Goal: Task Accomplishment & Management: Manage account settings

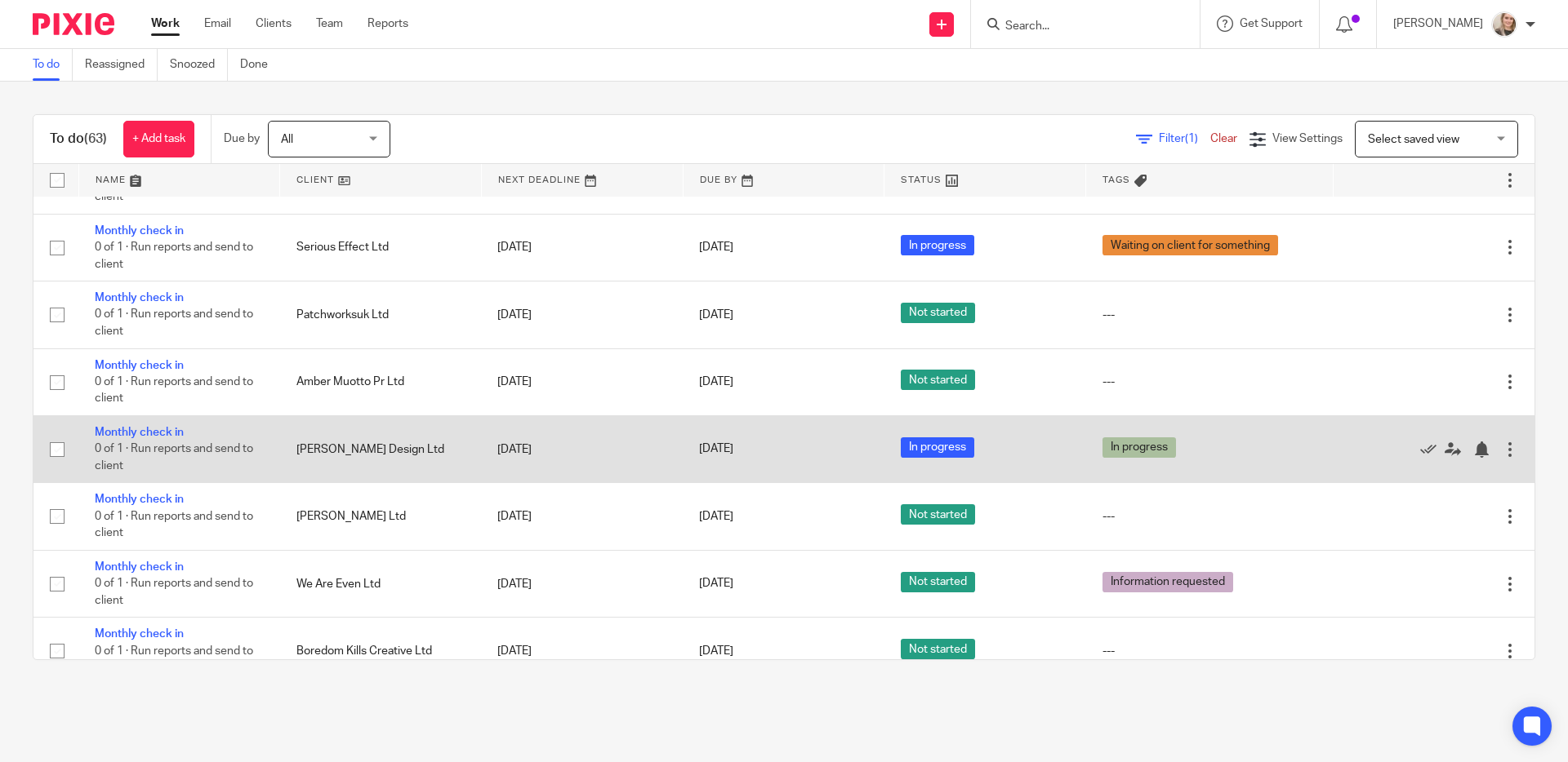
scroll to position [524, 0]
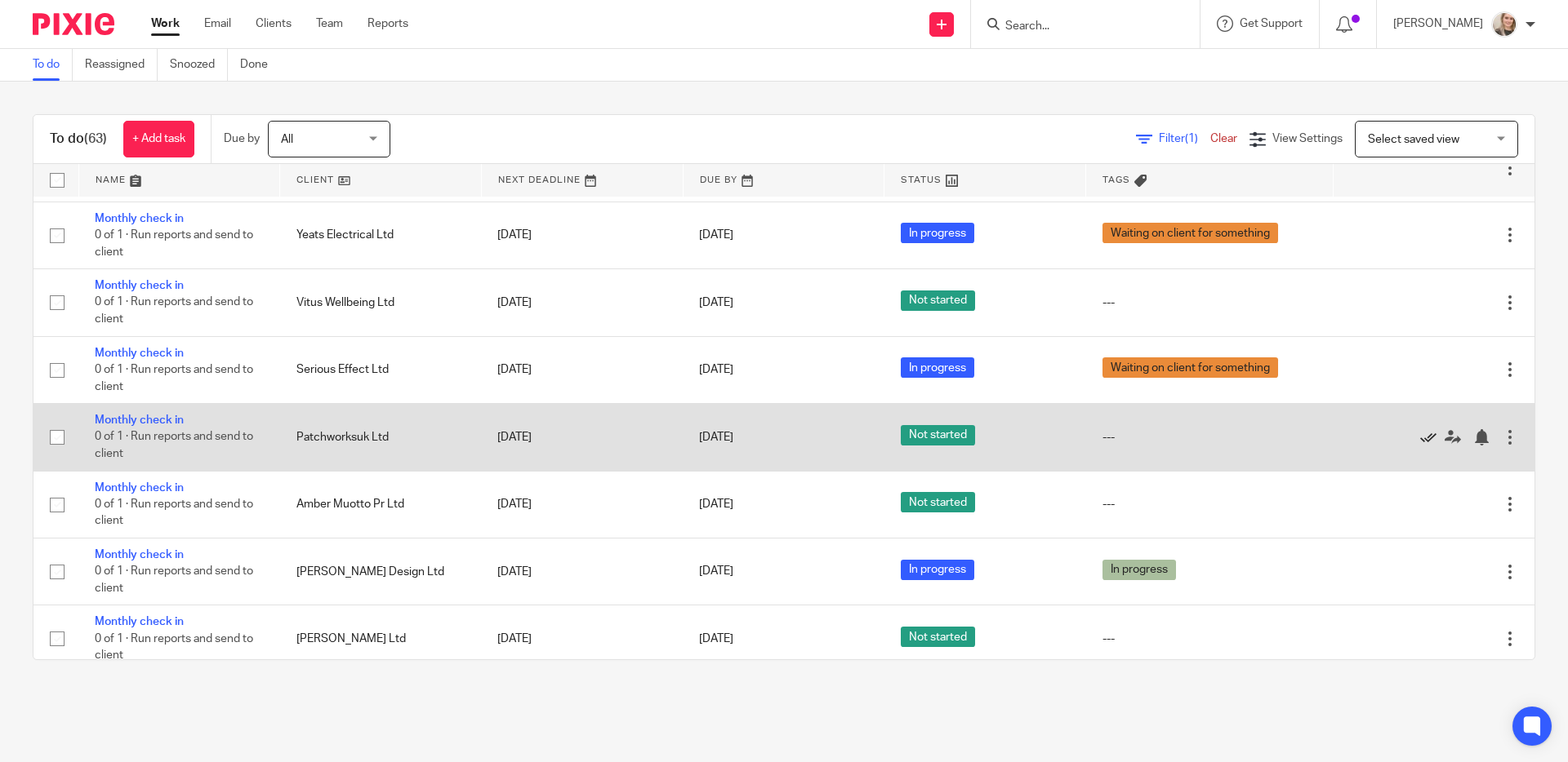
click at [1420, 446] on icon at bounding box center [1428, 437] width 17 height 17
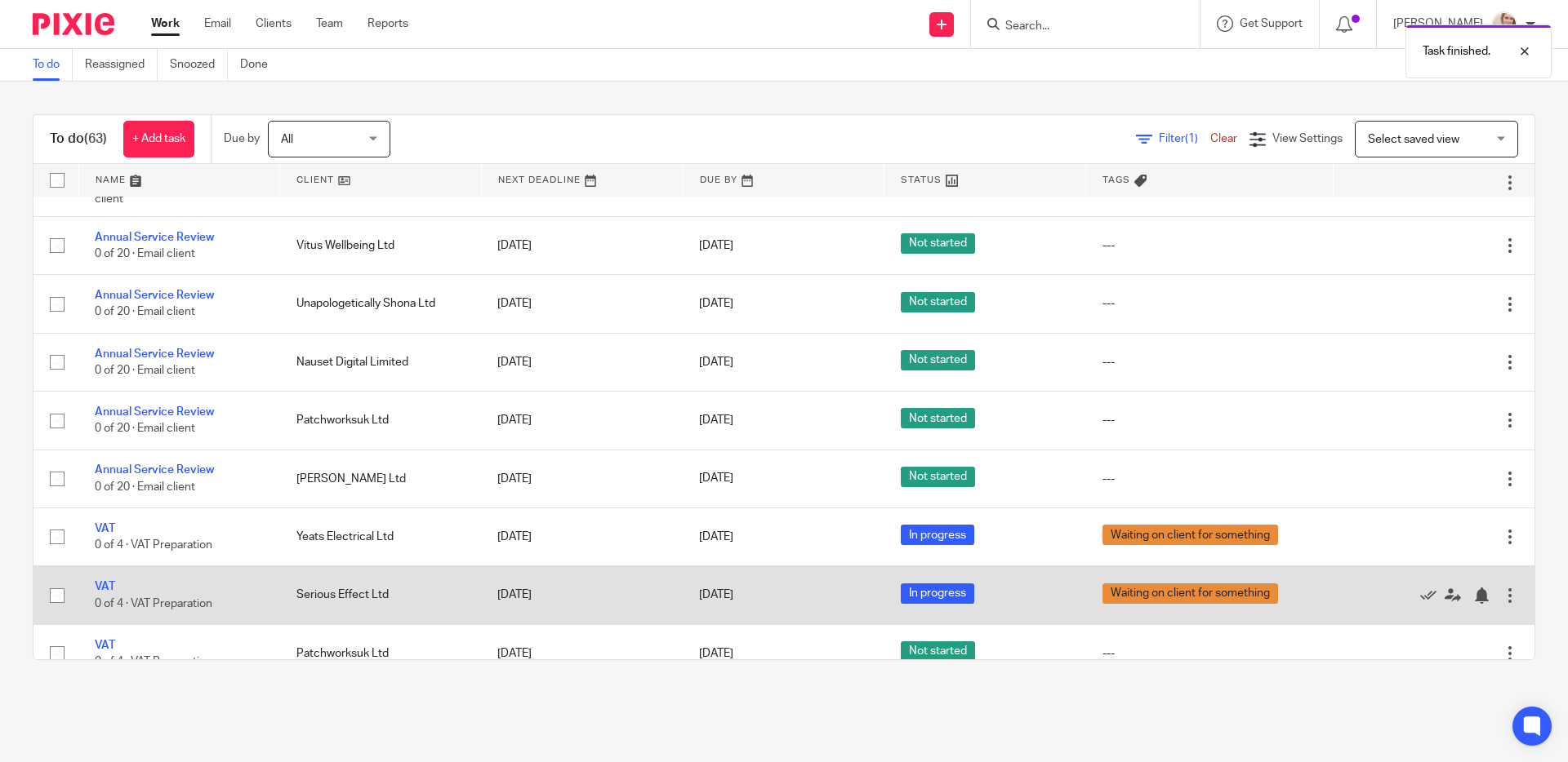
scroll to position [1244, 0]
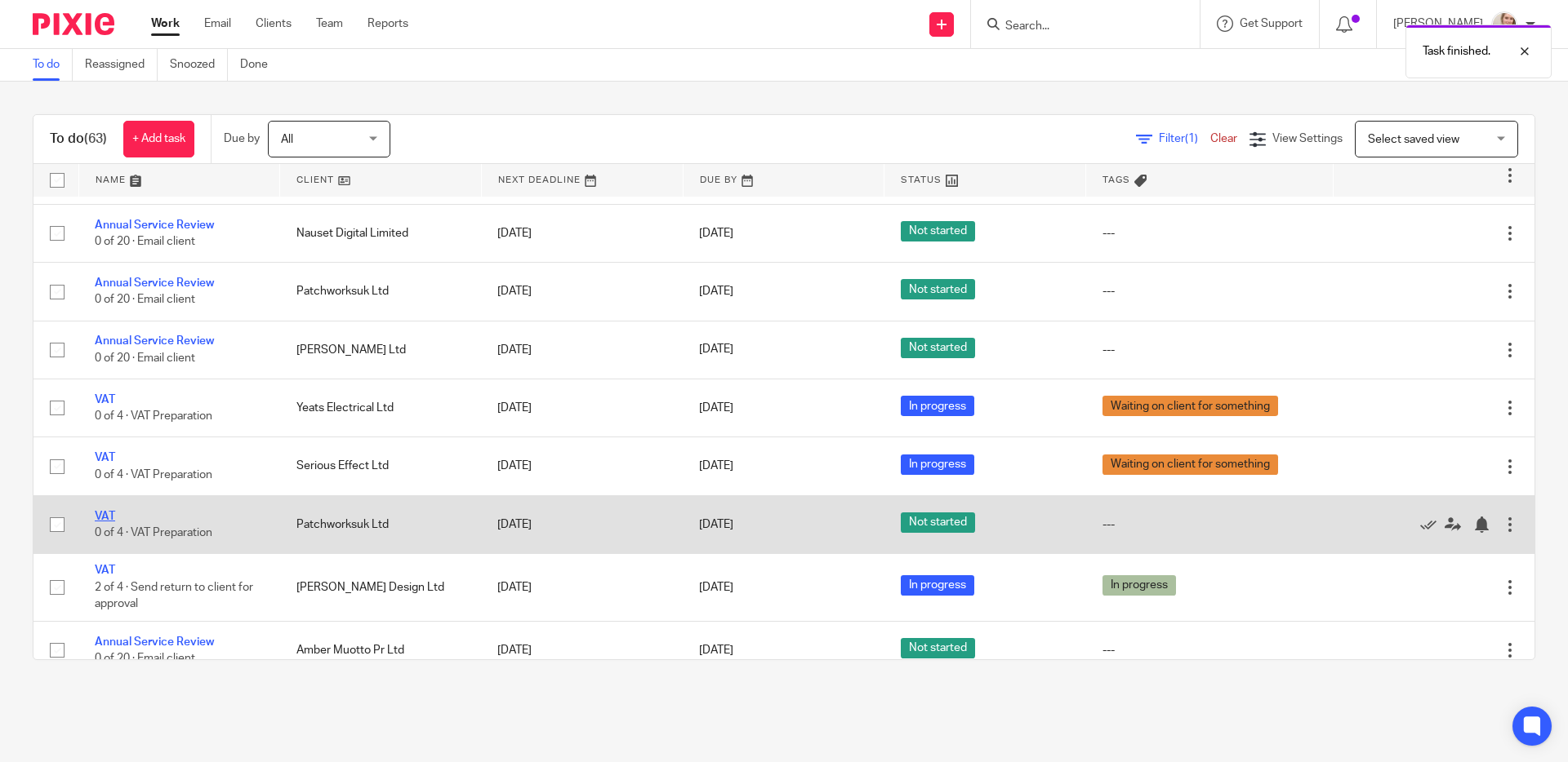
click at [98, 522] on link "VAT" at bounding box center [105, 517] width 21 height 12
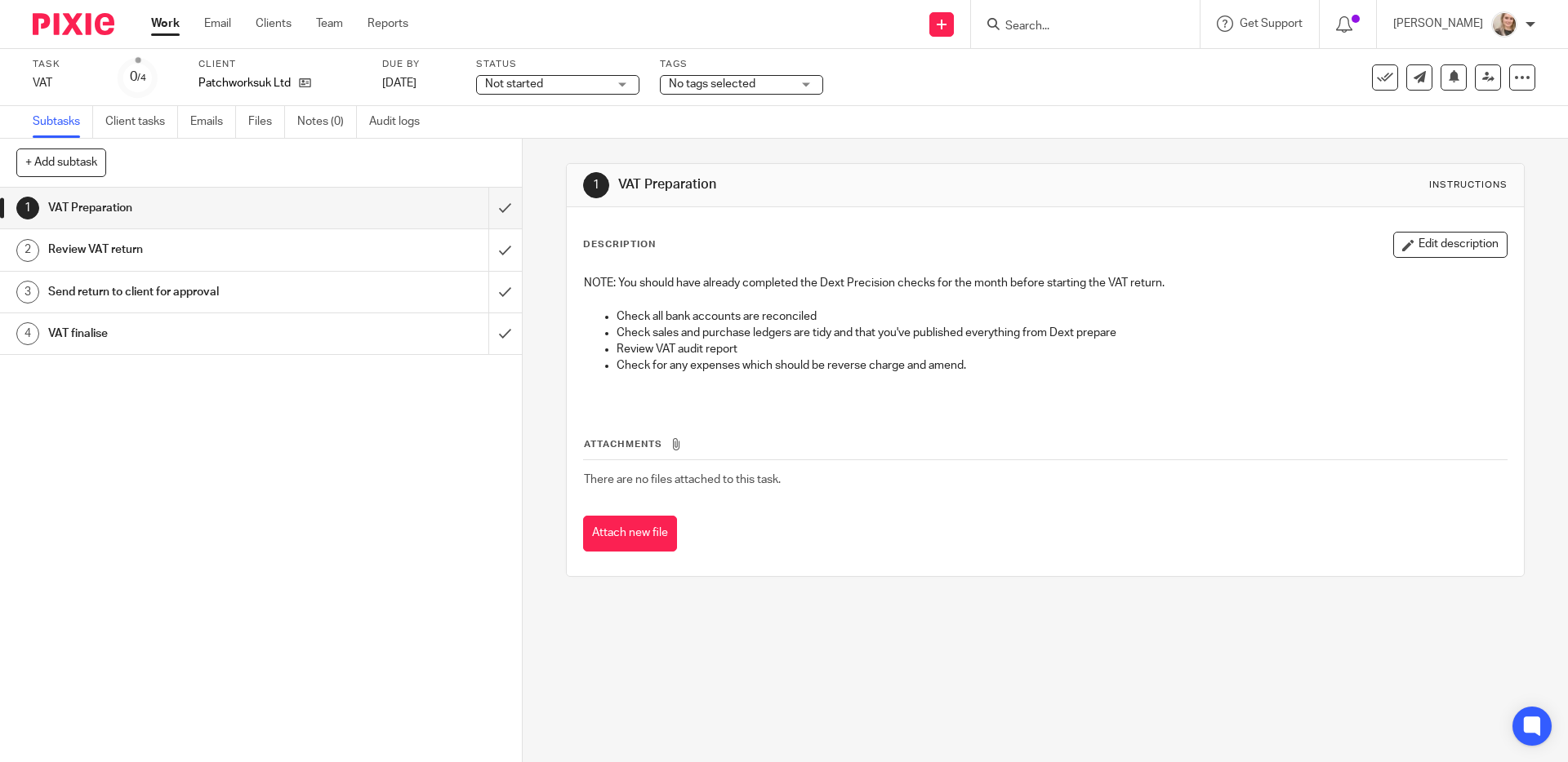
click at [608, 90] on div "Not started Not started" at bounding box center [558, 85] width 164 height 20
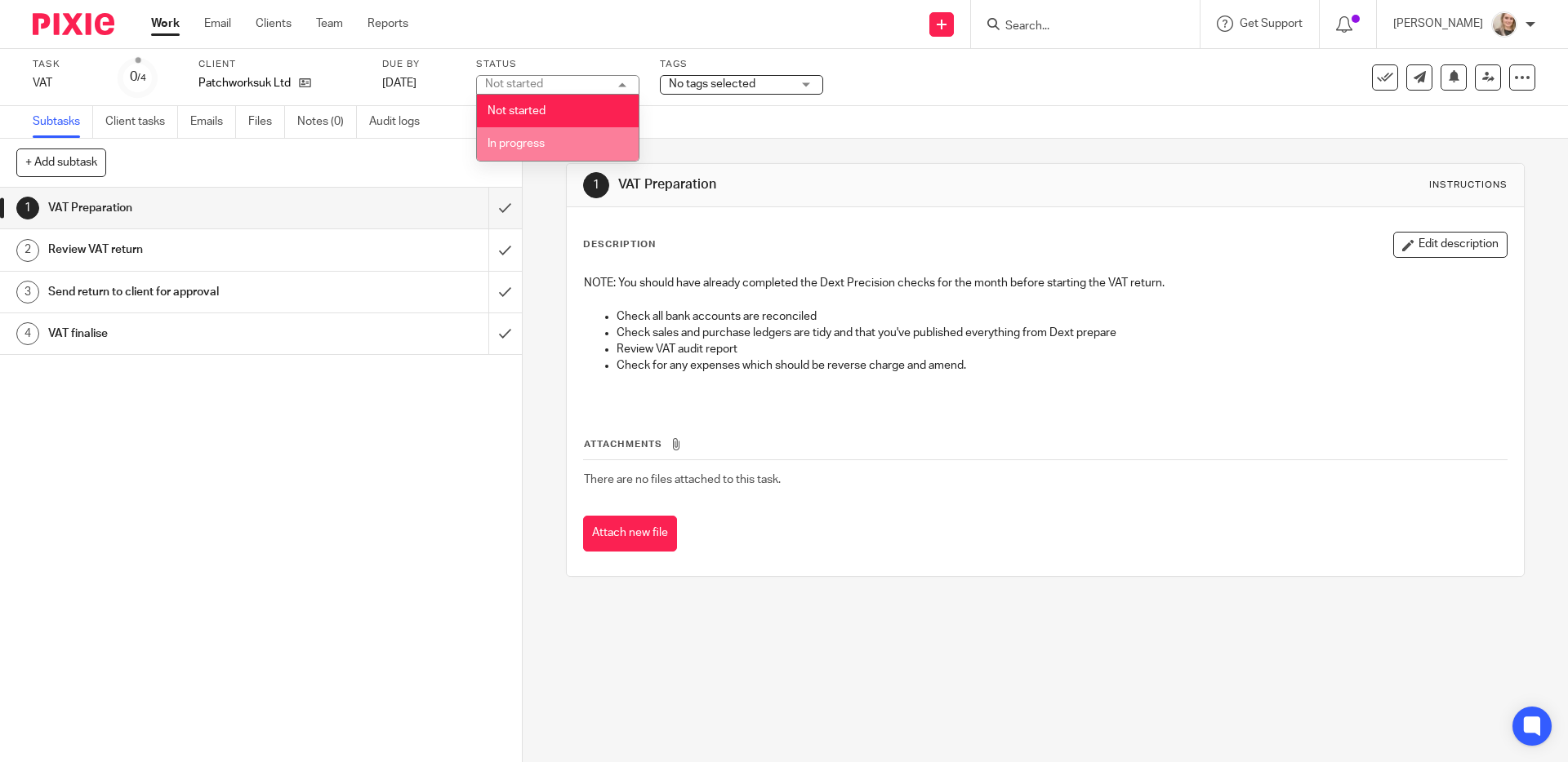
click at [531, 140] on span "In progress" at bounding box center [516, 144] width 57 height 12
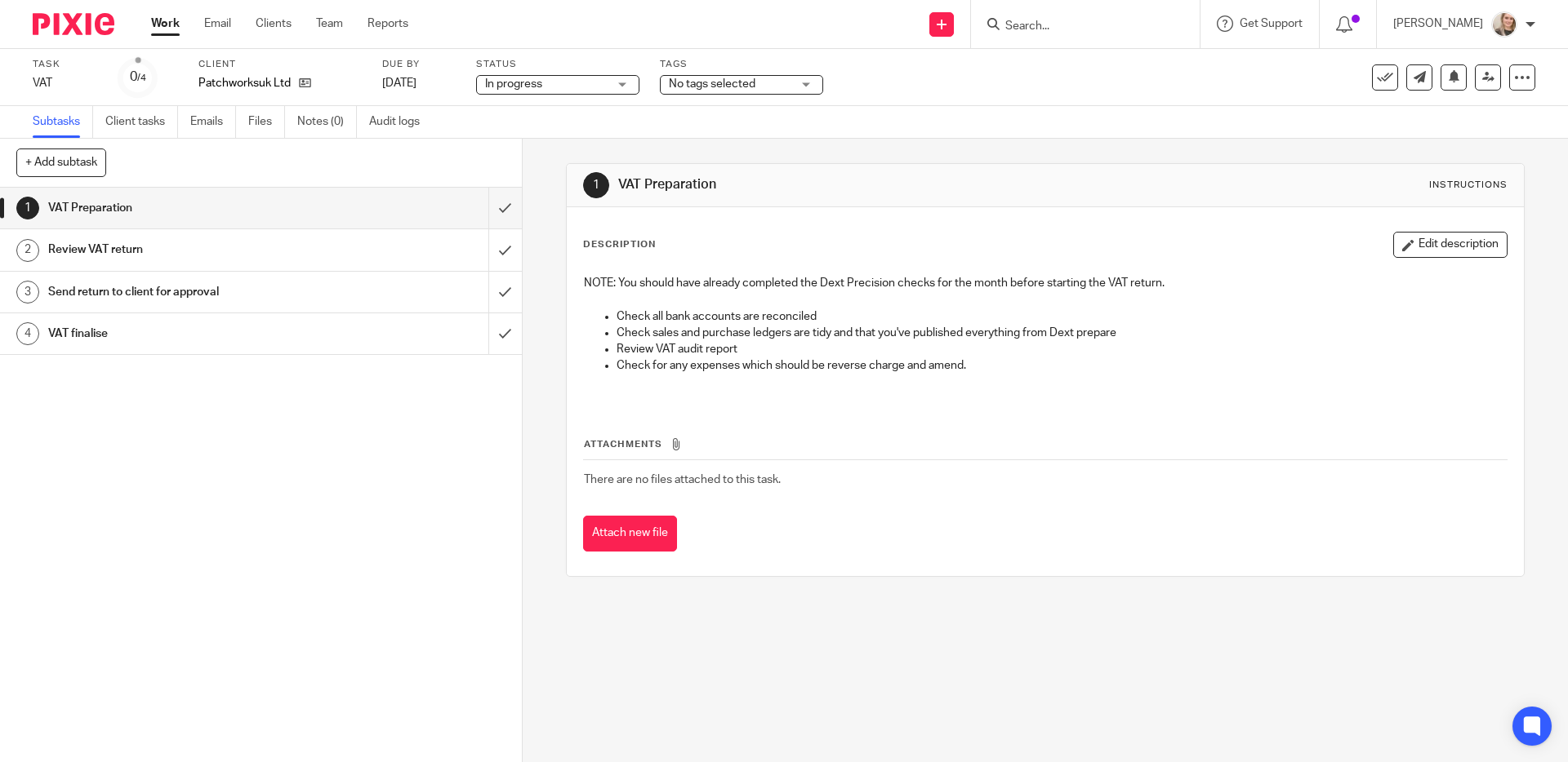
click at [695, 90] on span "No tags selected" at bounding box center [712, 84] width 86 height 12
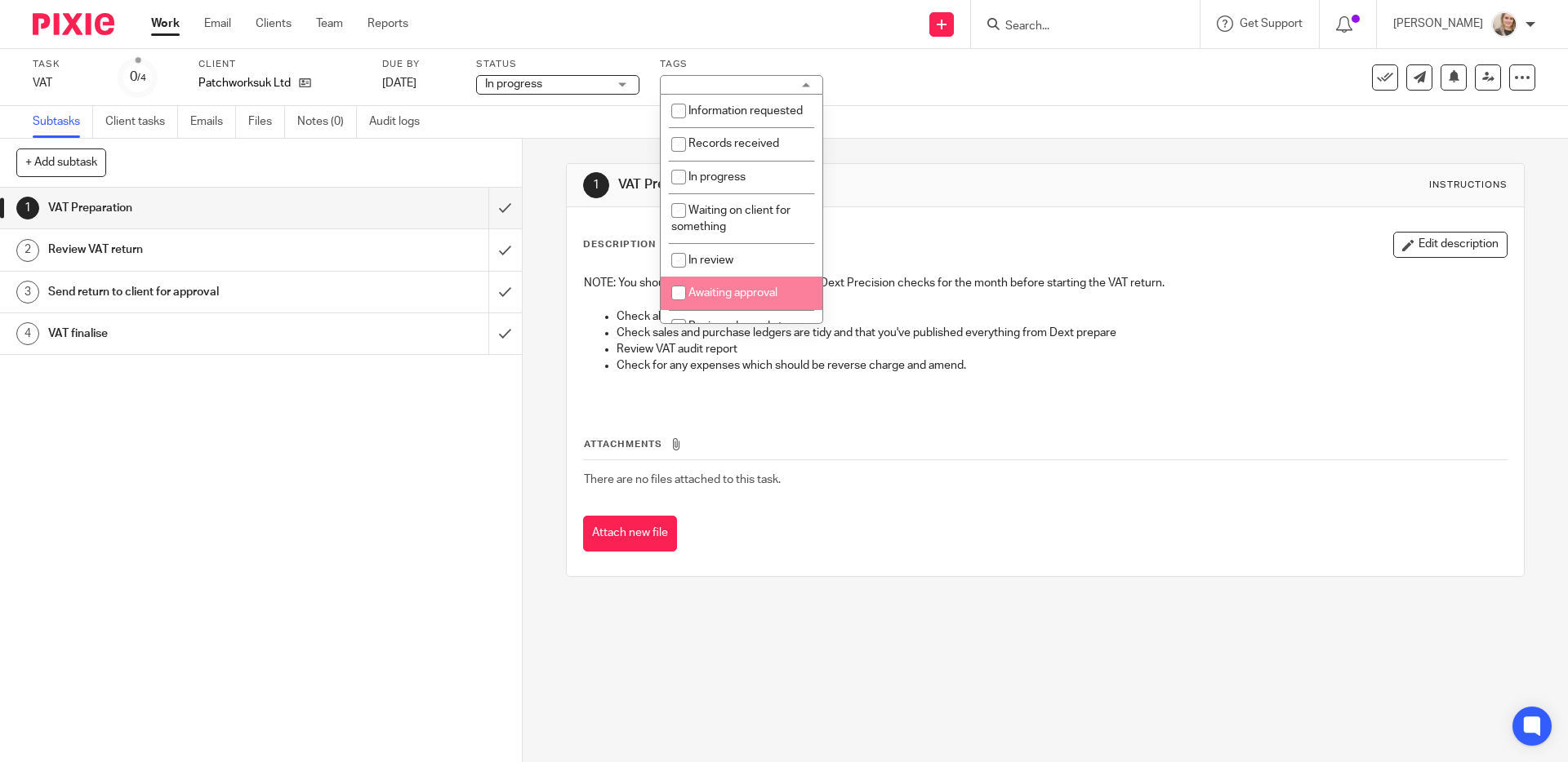
click at [708, 299] on span "Awaiting approval" at bounding box center [733, 293] width 89 height 12
checkbox input "true"
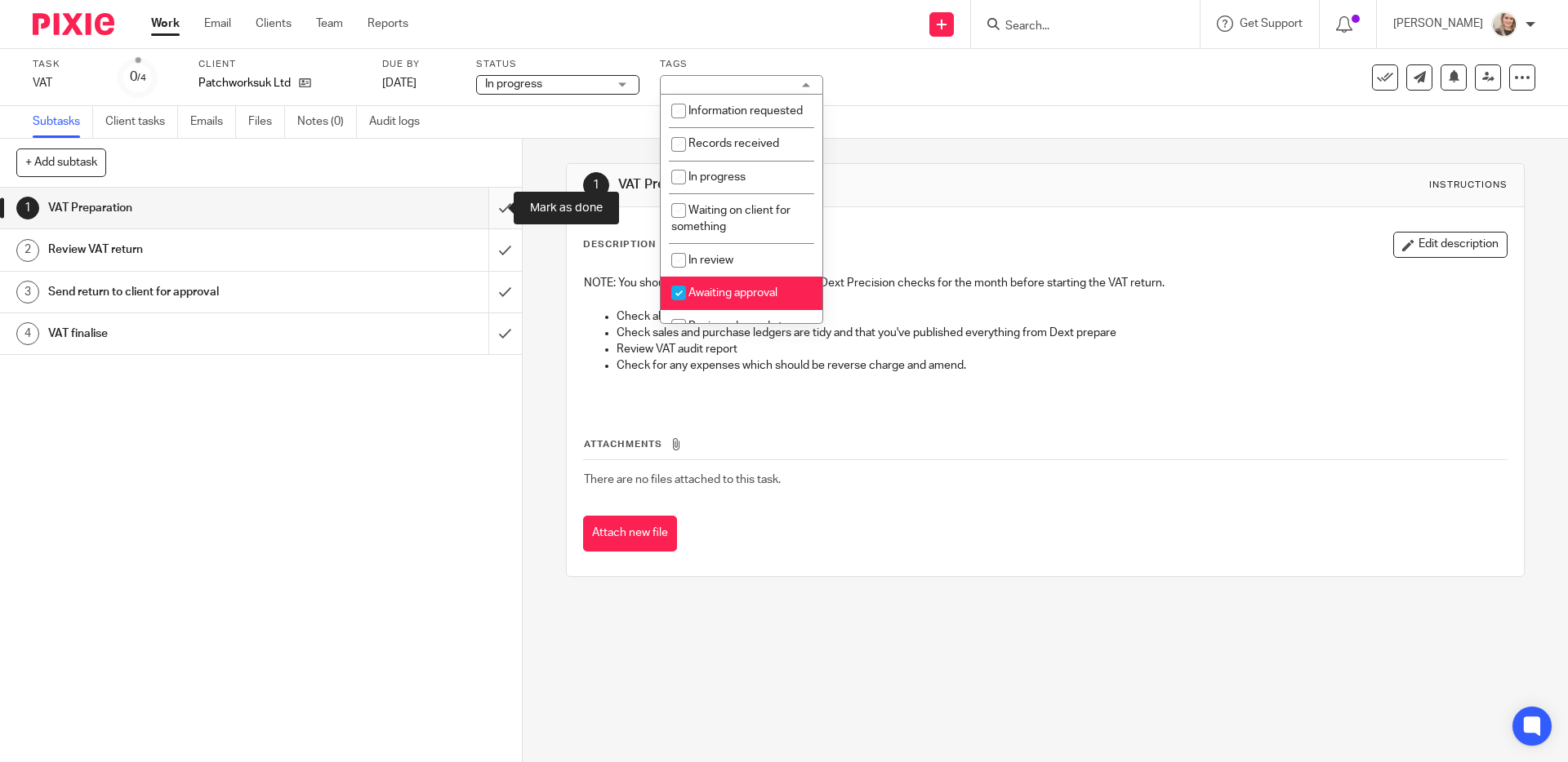
click at [491, 208] on input "submit" at bounding box center [261, 209] width 522 height 41
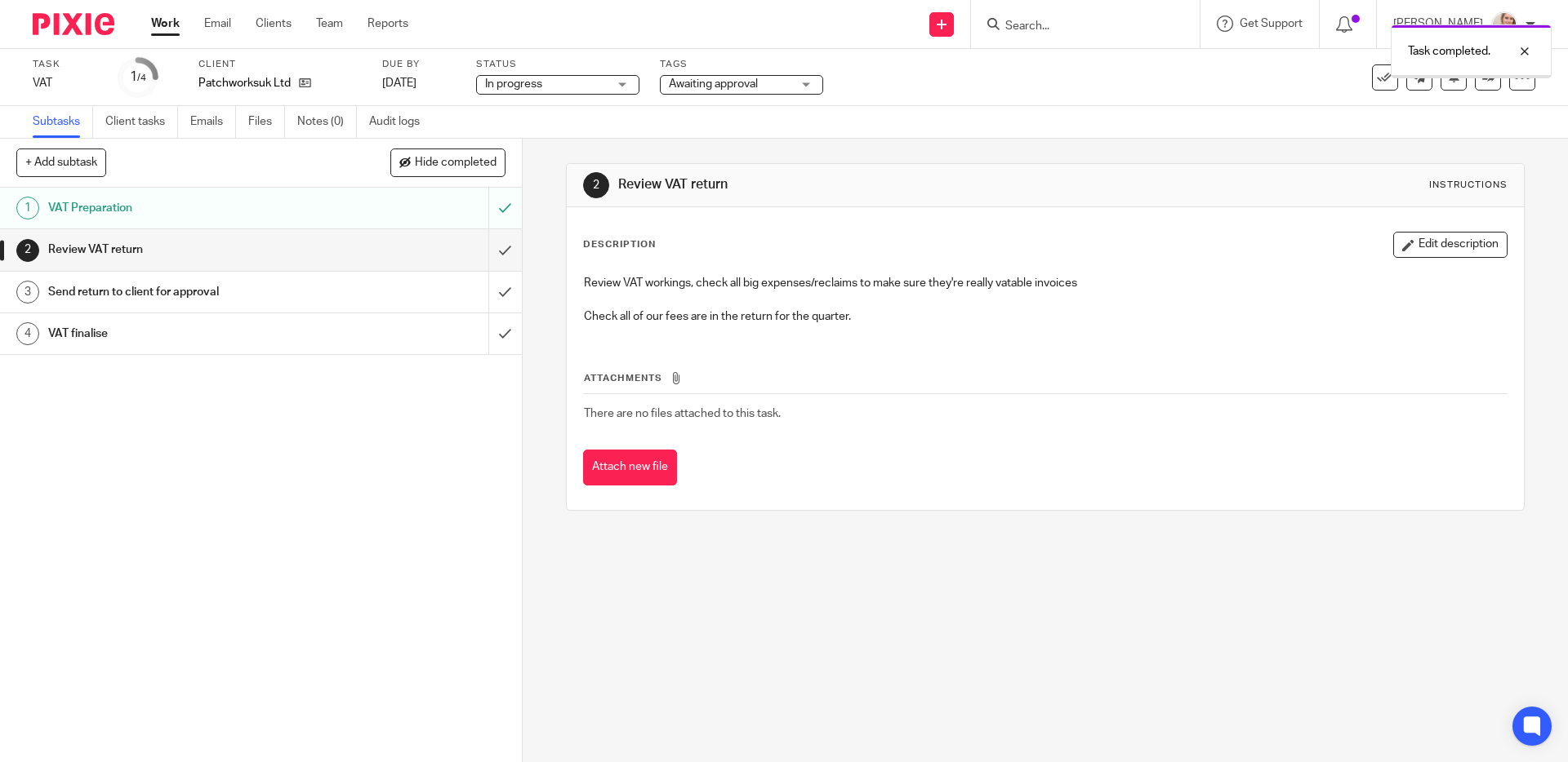
click at [488, 248] on input "submit" at bounding box center [261, 250] width 522 height 41
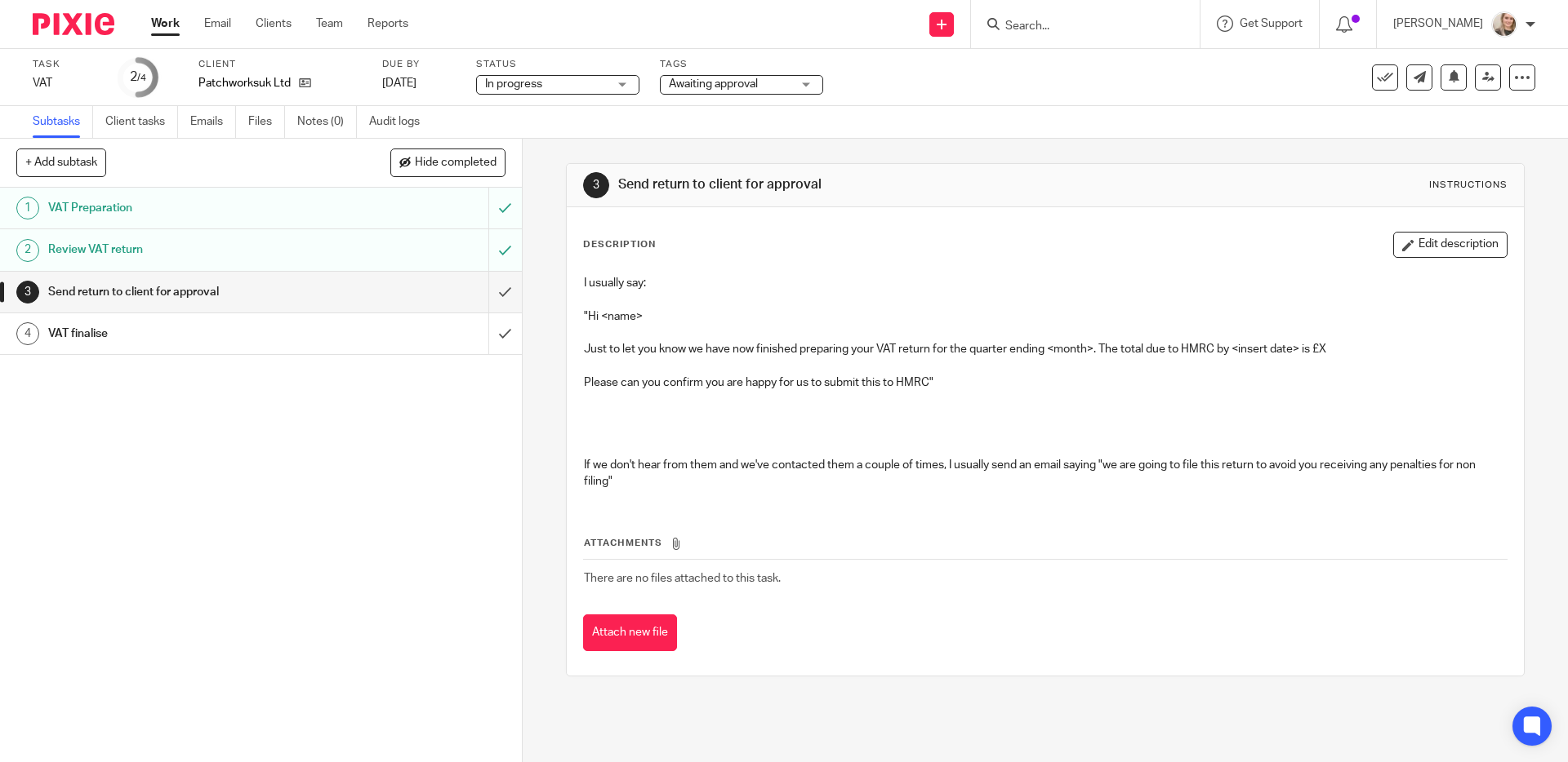
click at [489, 295] on input "submit" at bounding box center [261, 293] width 522 height 41
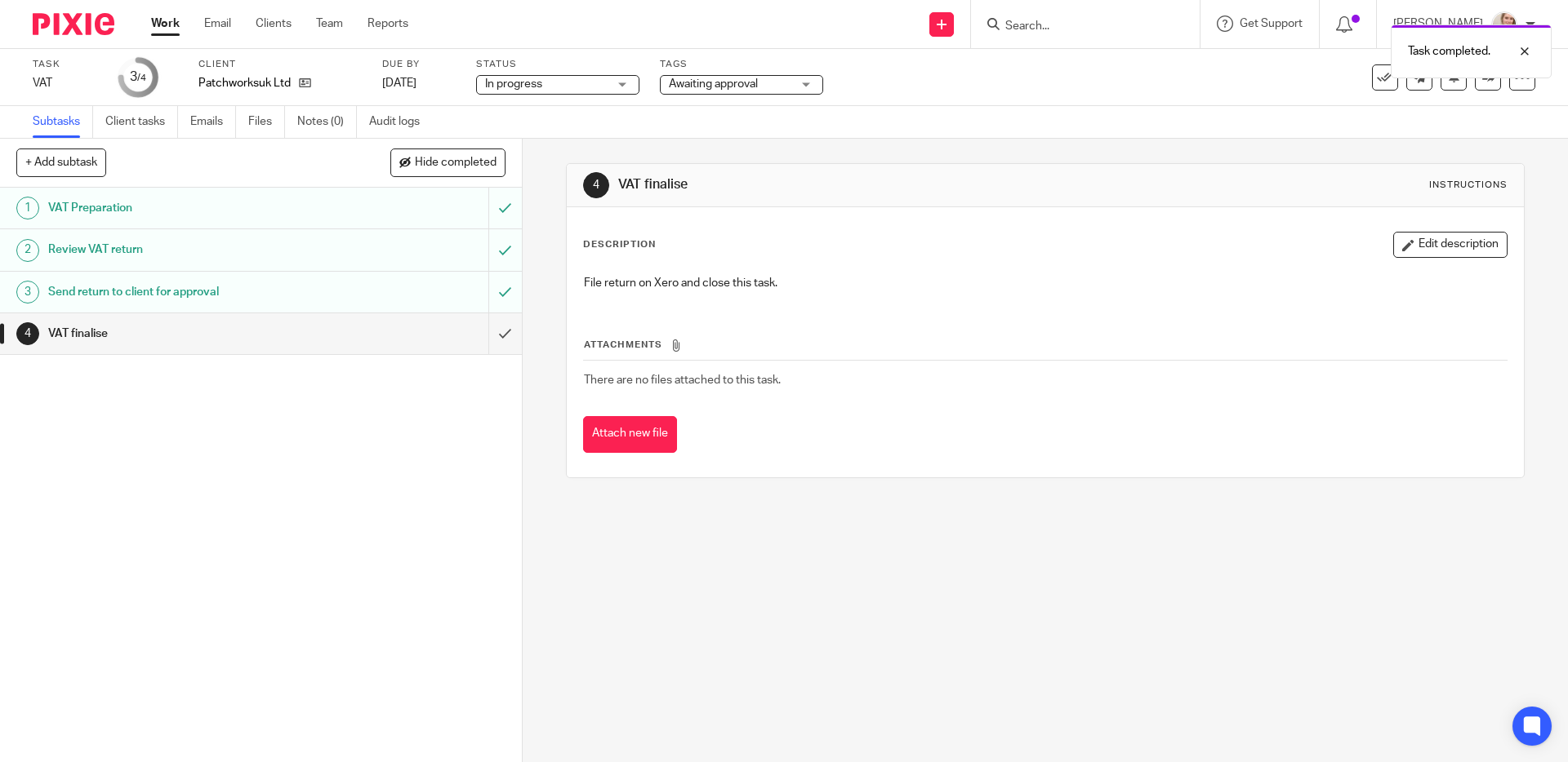
click at [79, 21] on img at bounding box center [73, 24] width 81 height 23
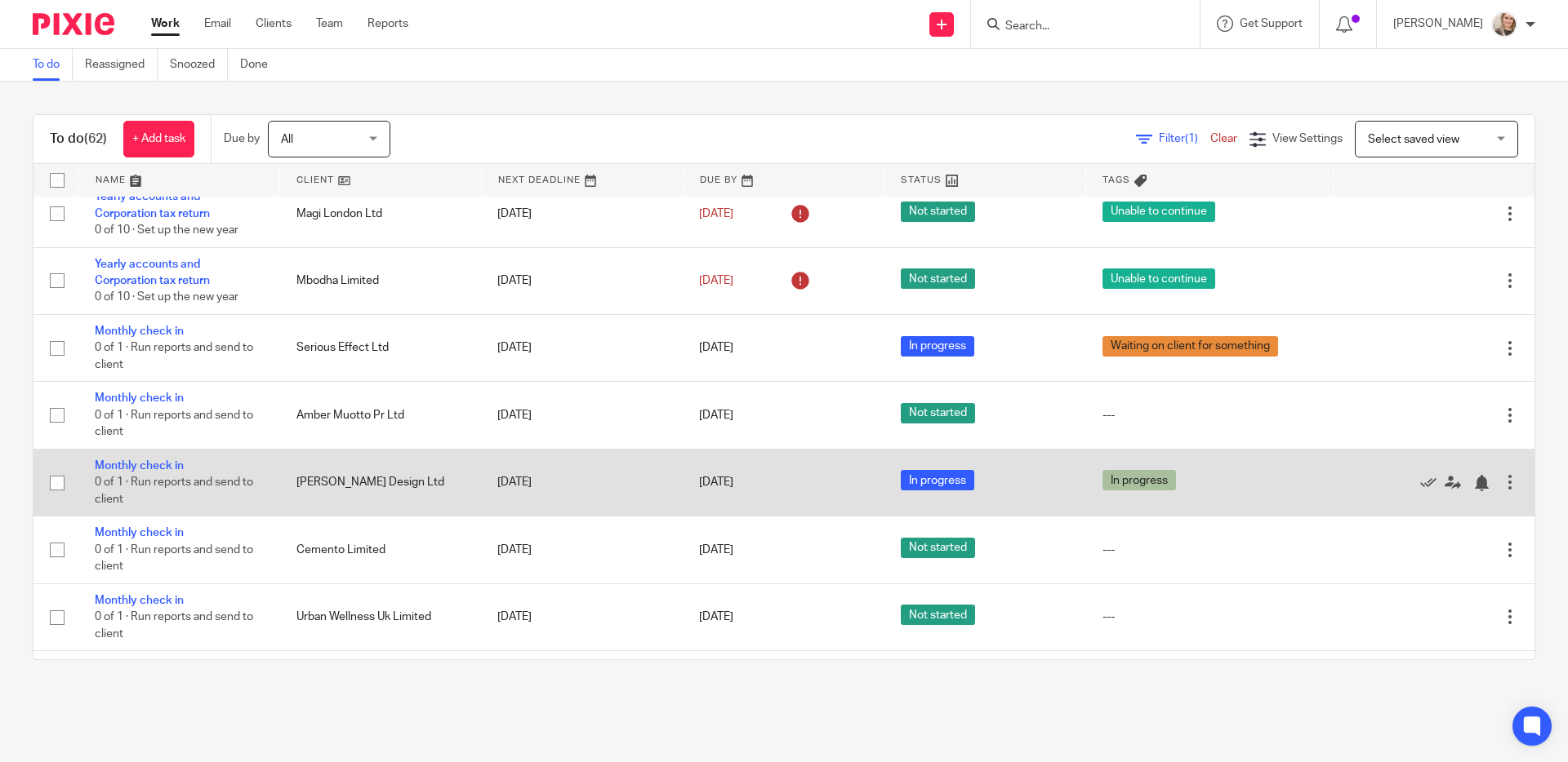
scroll to position [143, 0]
click at [1420, 487] on icon at bounding box center [1428, 482] width 17 height 17
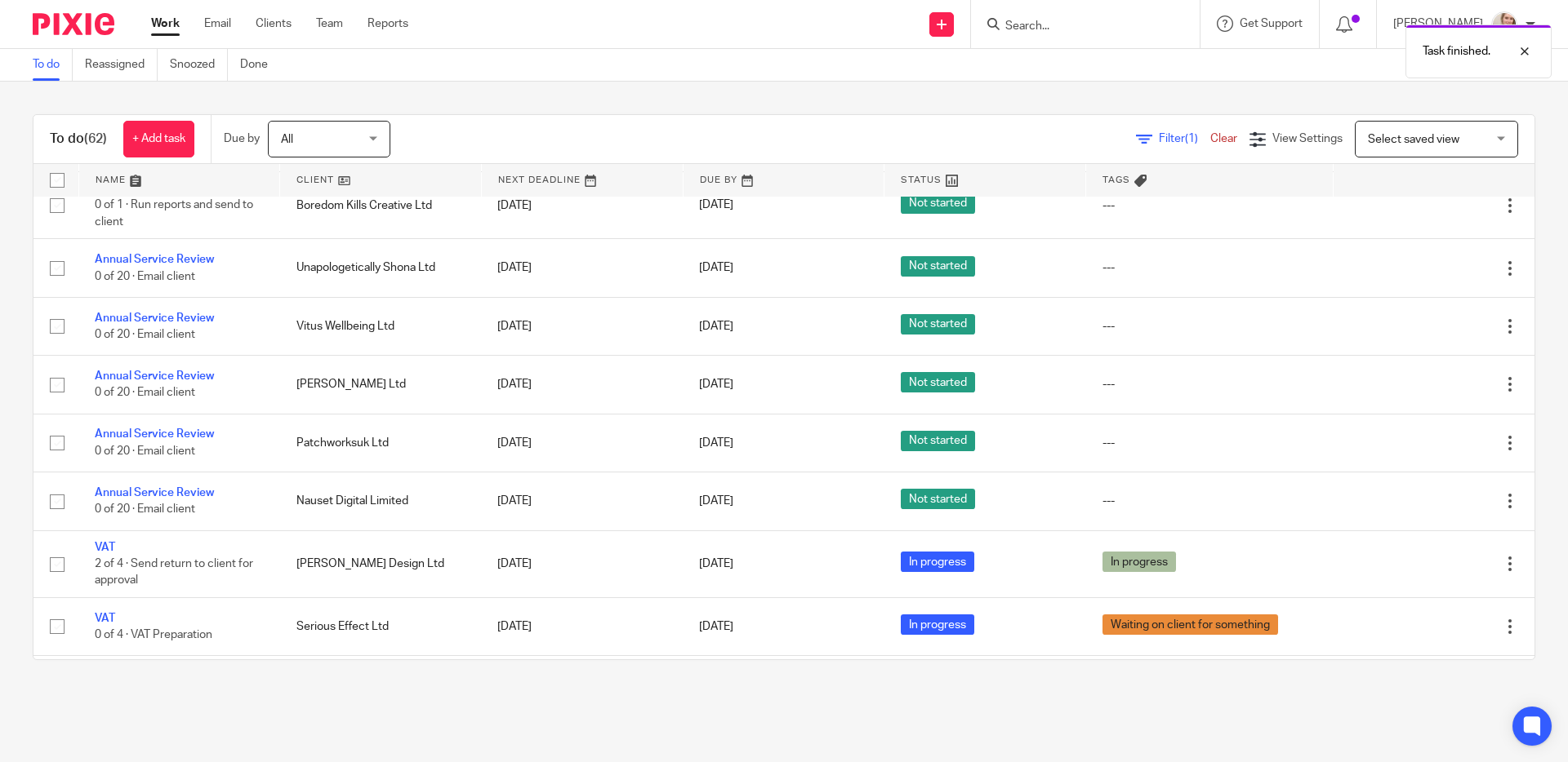
scroll to position [1266, 0]
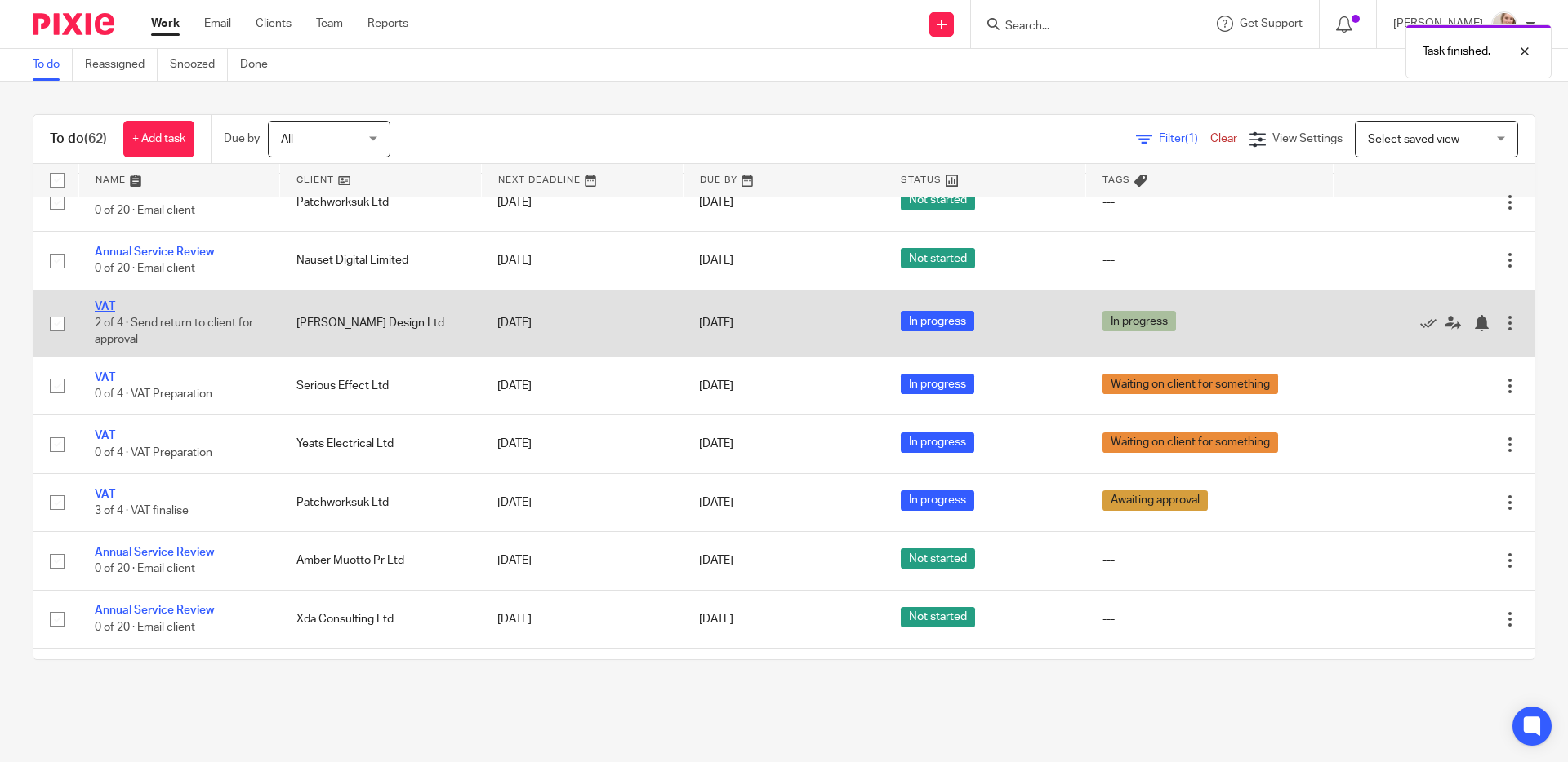
click at [112, 312] on link "VAT" at bounding box center [105, 308] width 21 height 12
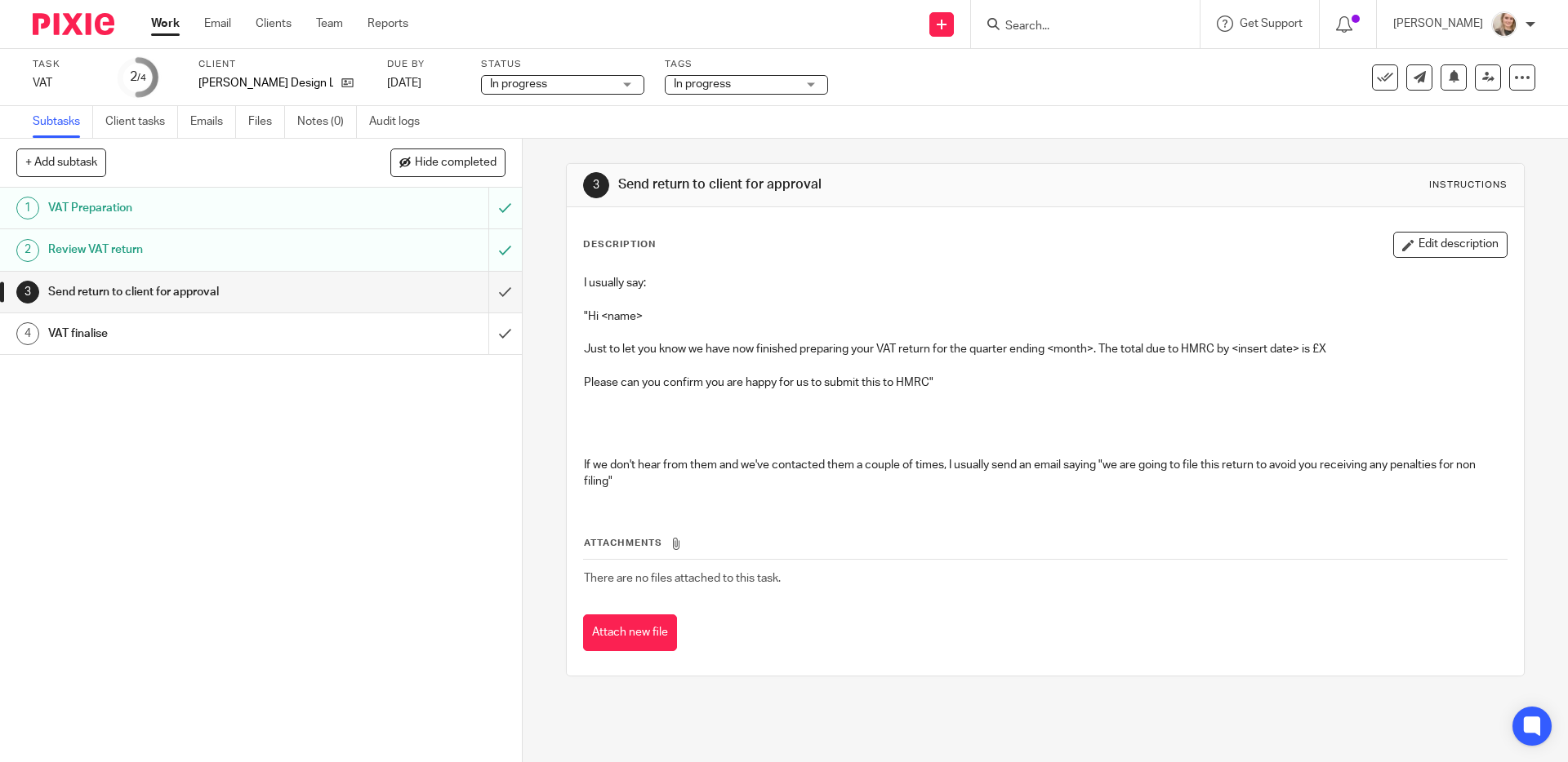
click at [718, 86] on span "In progress" at bounding box center [703, 84] width 57 height 12
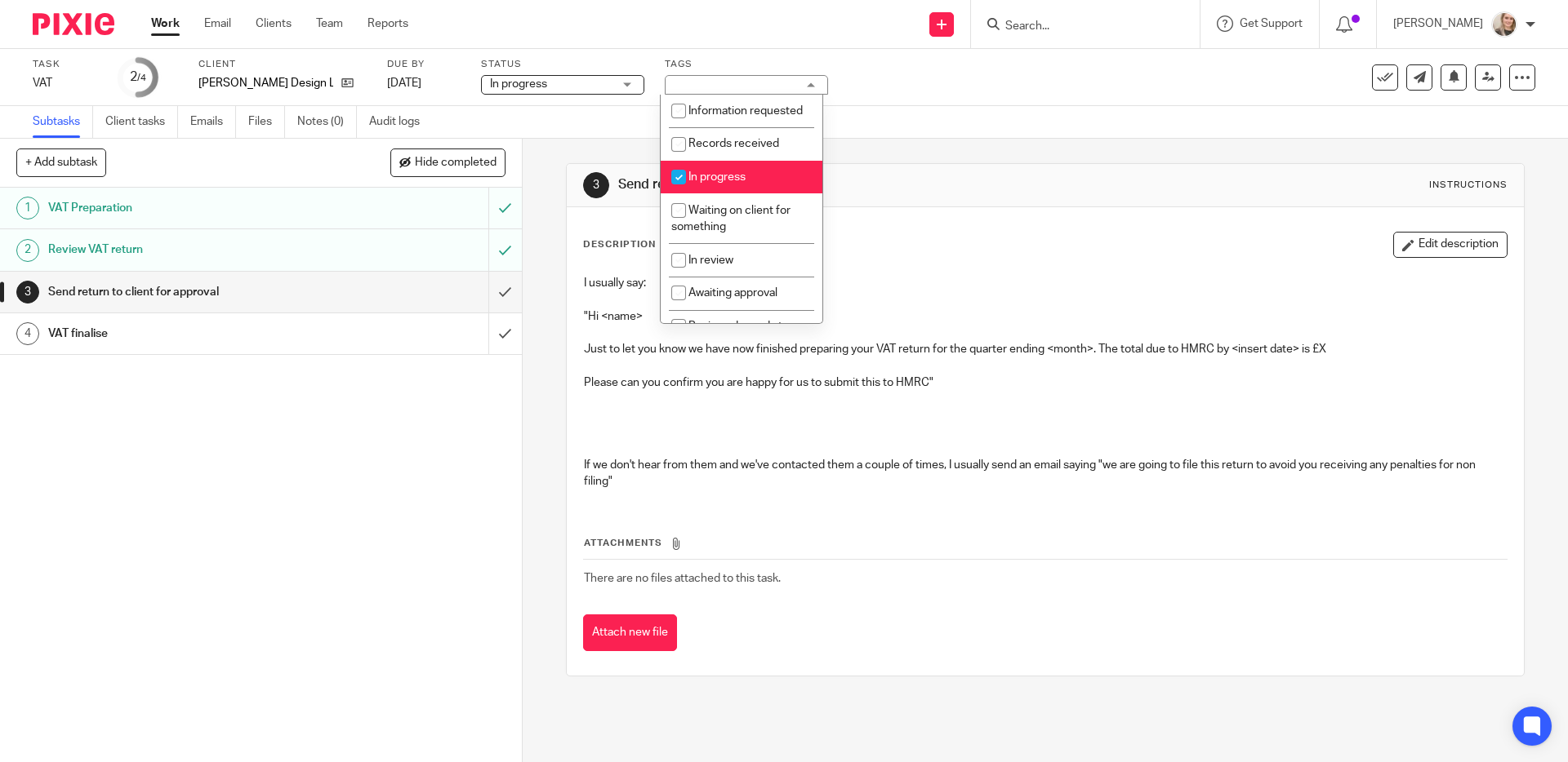
click at [699, 183] on span "In progress" at bounding box center [717, 177] width 57 height 12
checkbox input "false"
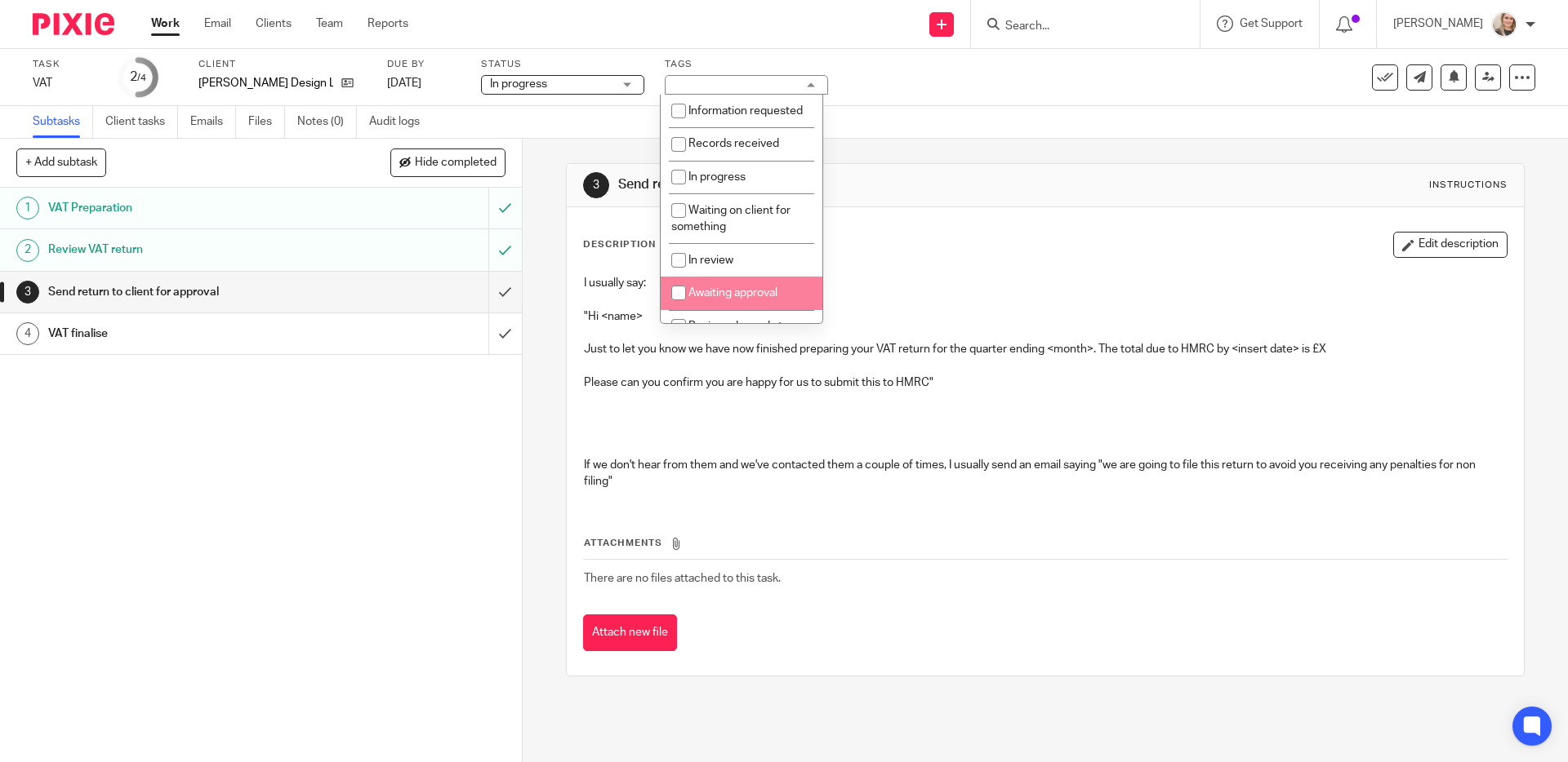
click at [699, 299] on span "Awaiting approval" at bounding box center [733, 293] width 89 height 12
checkbox input "true"
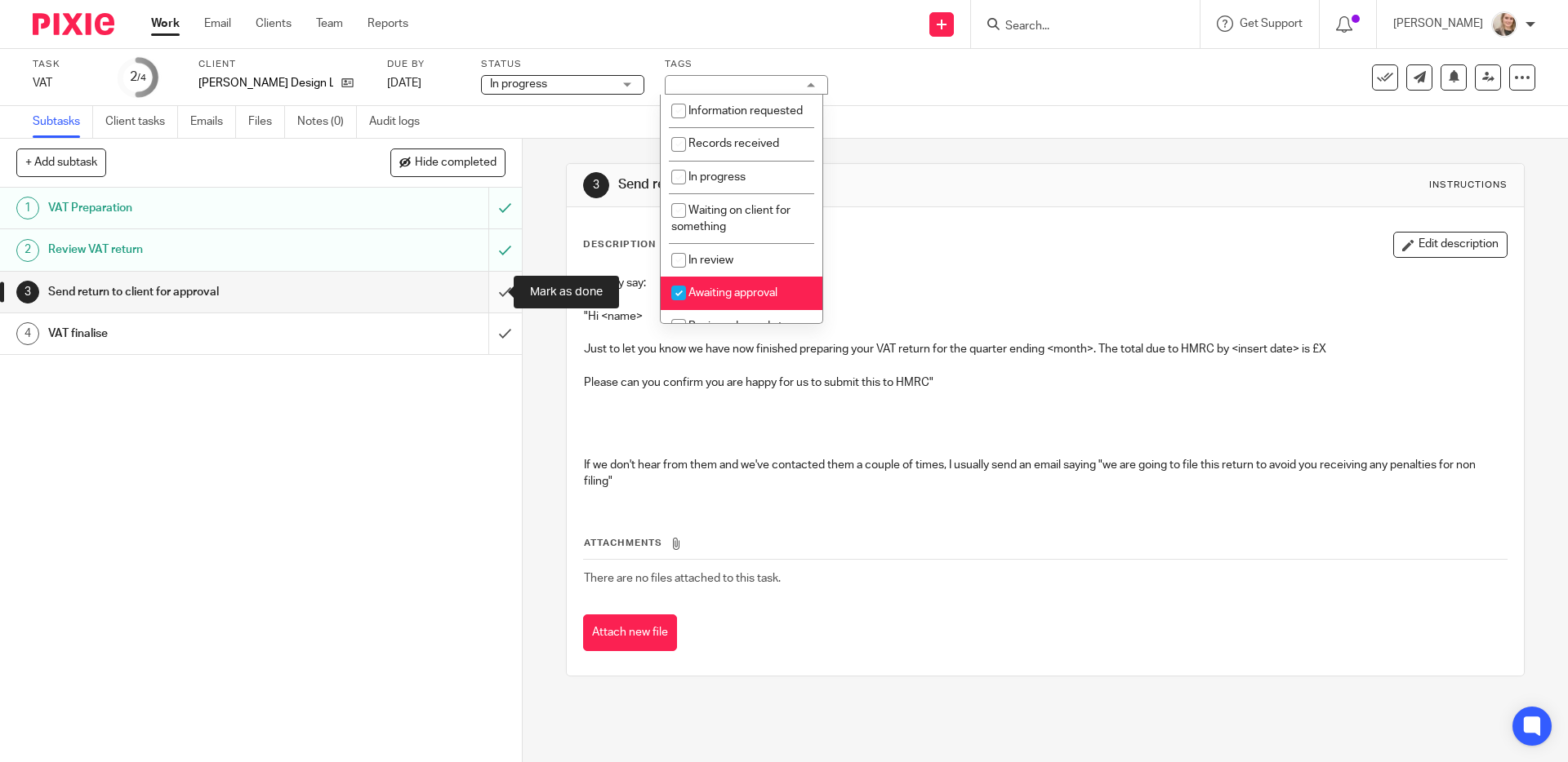
click at [493, 298] on input "submit" at bounding box center [261, 293] width 522 height 41
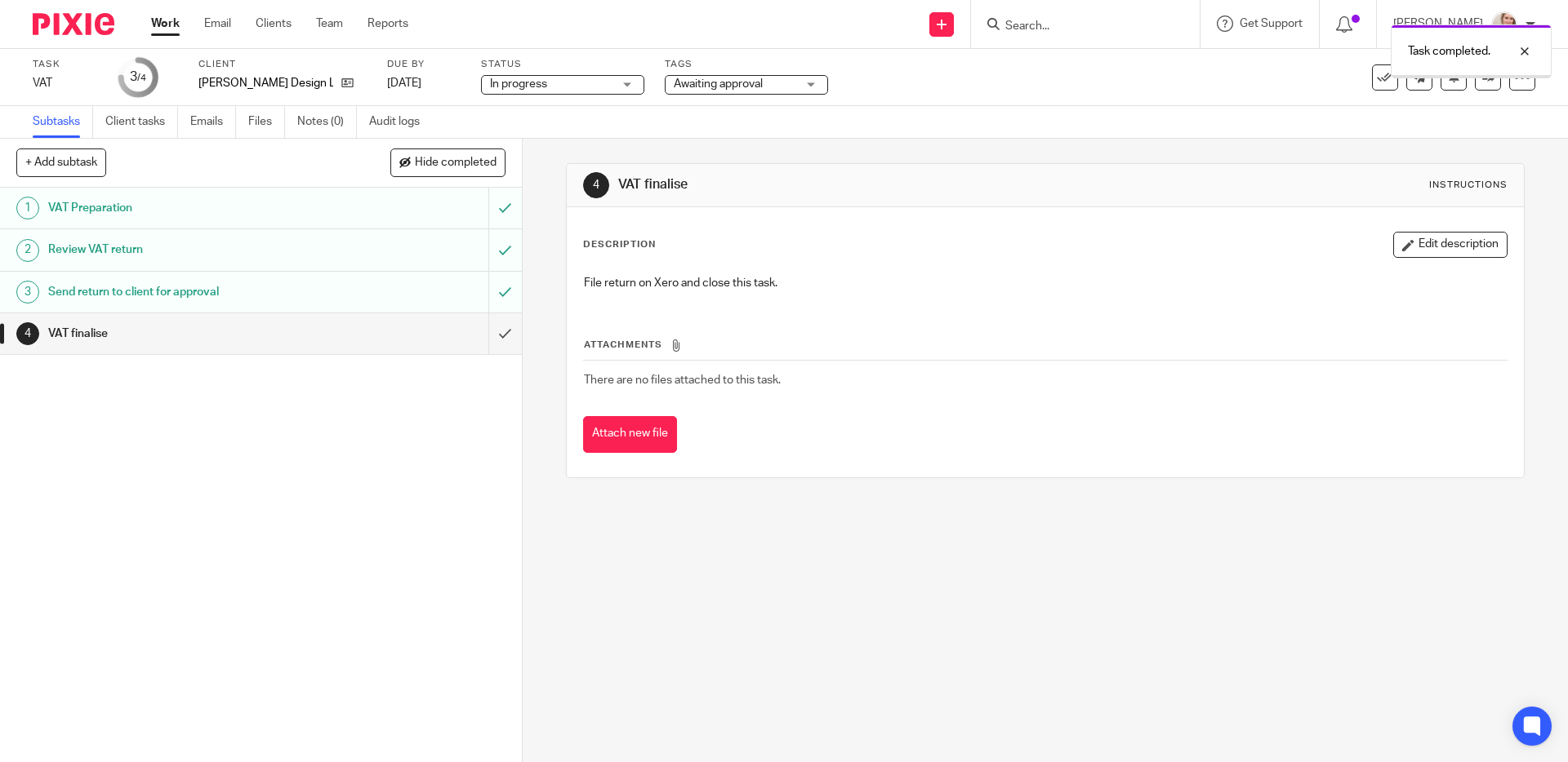
click at [86, 23] on img at bounding box center [73, 24] width 81 height 23
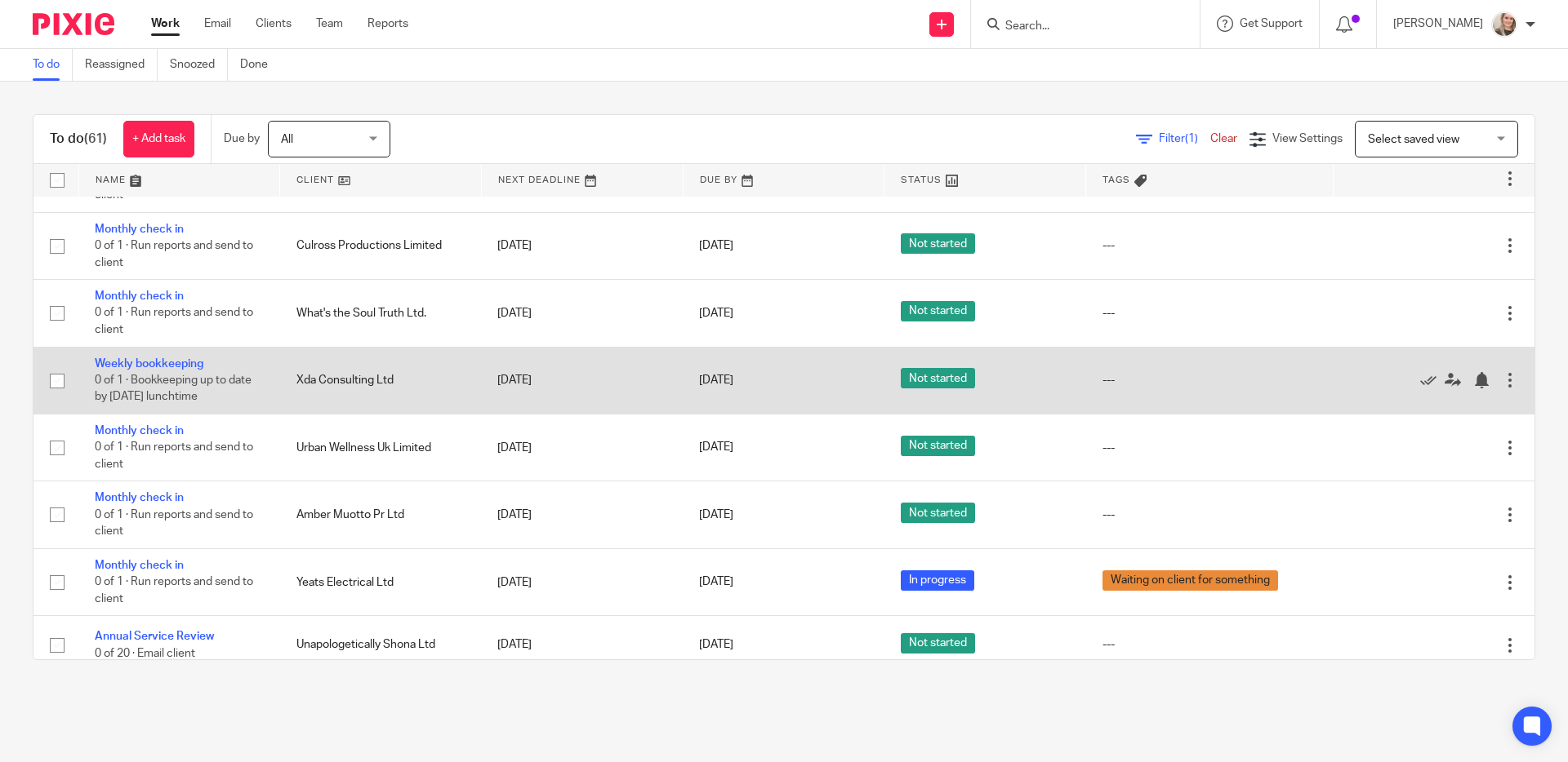
scroll to position [646, 0]
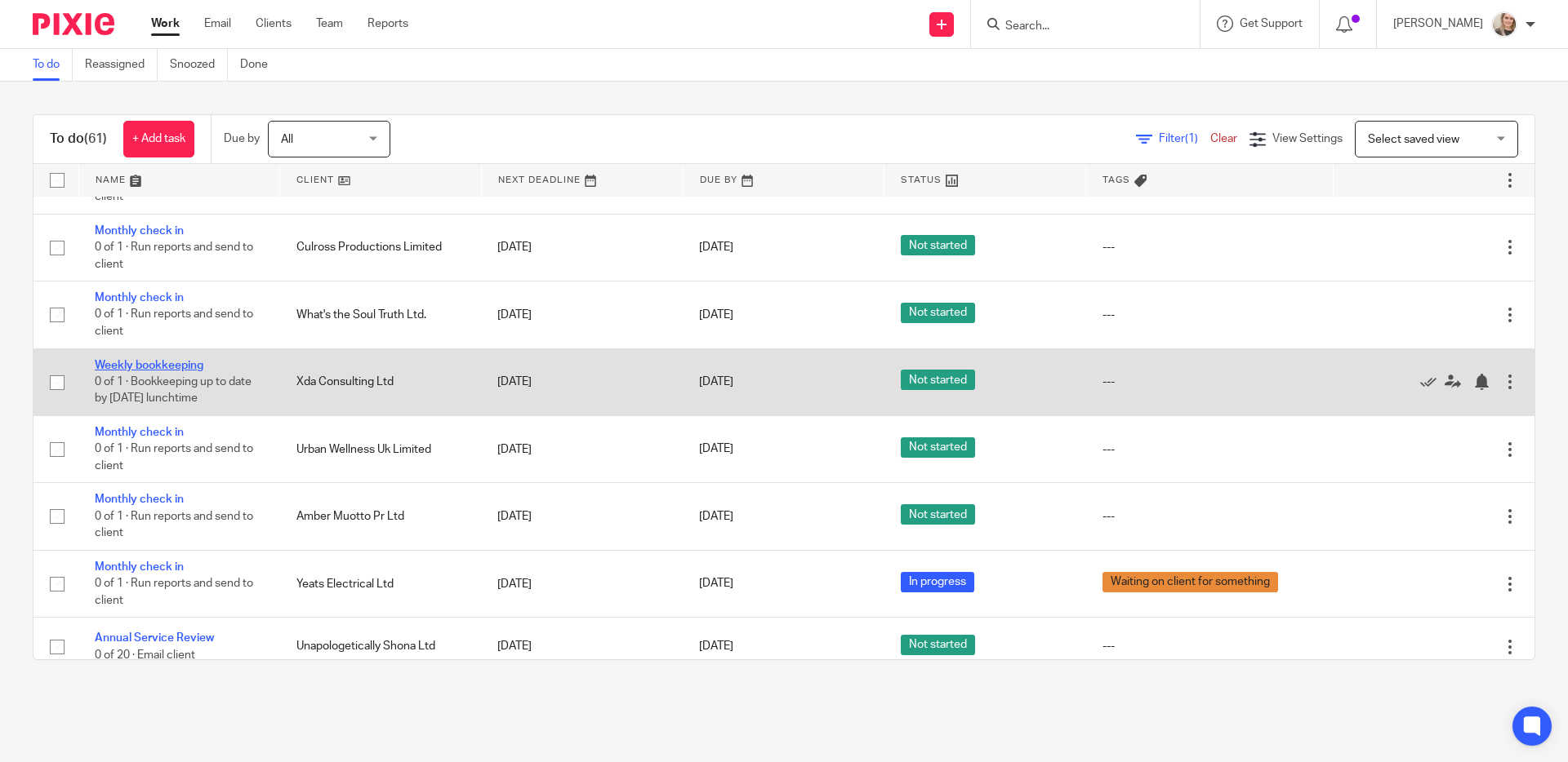
click at [155, 371] on link "Weekly bookkeeping" at bounding box center [149, 366] width 109 height 12
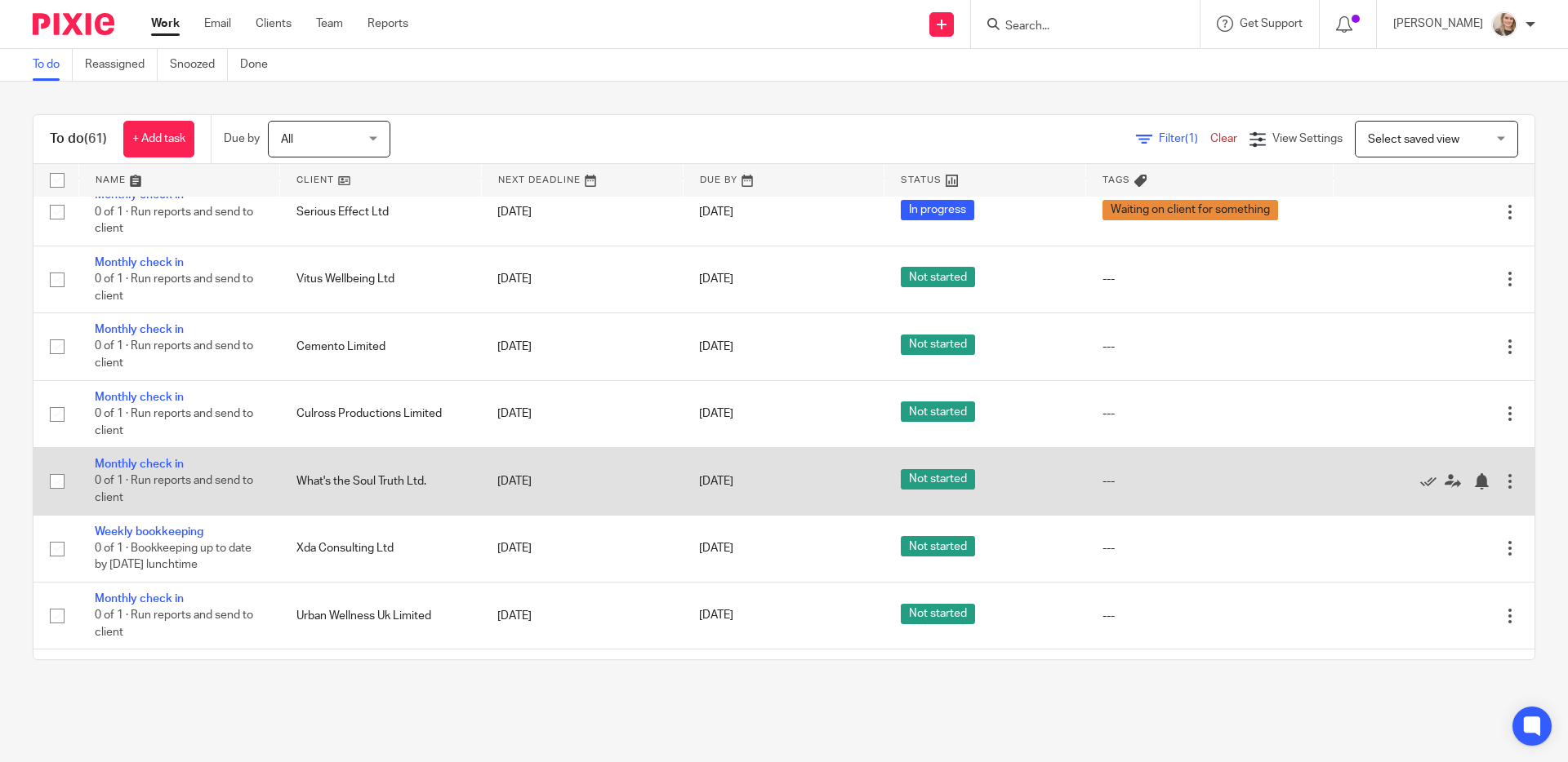
scroll to position [136, 0]
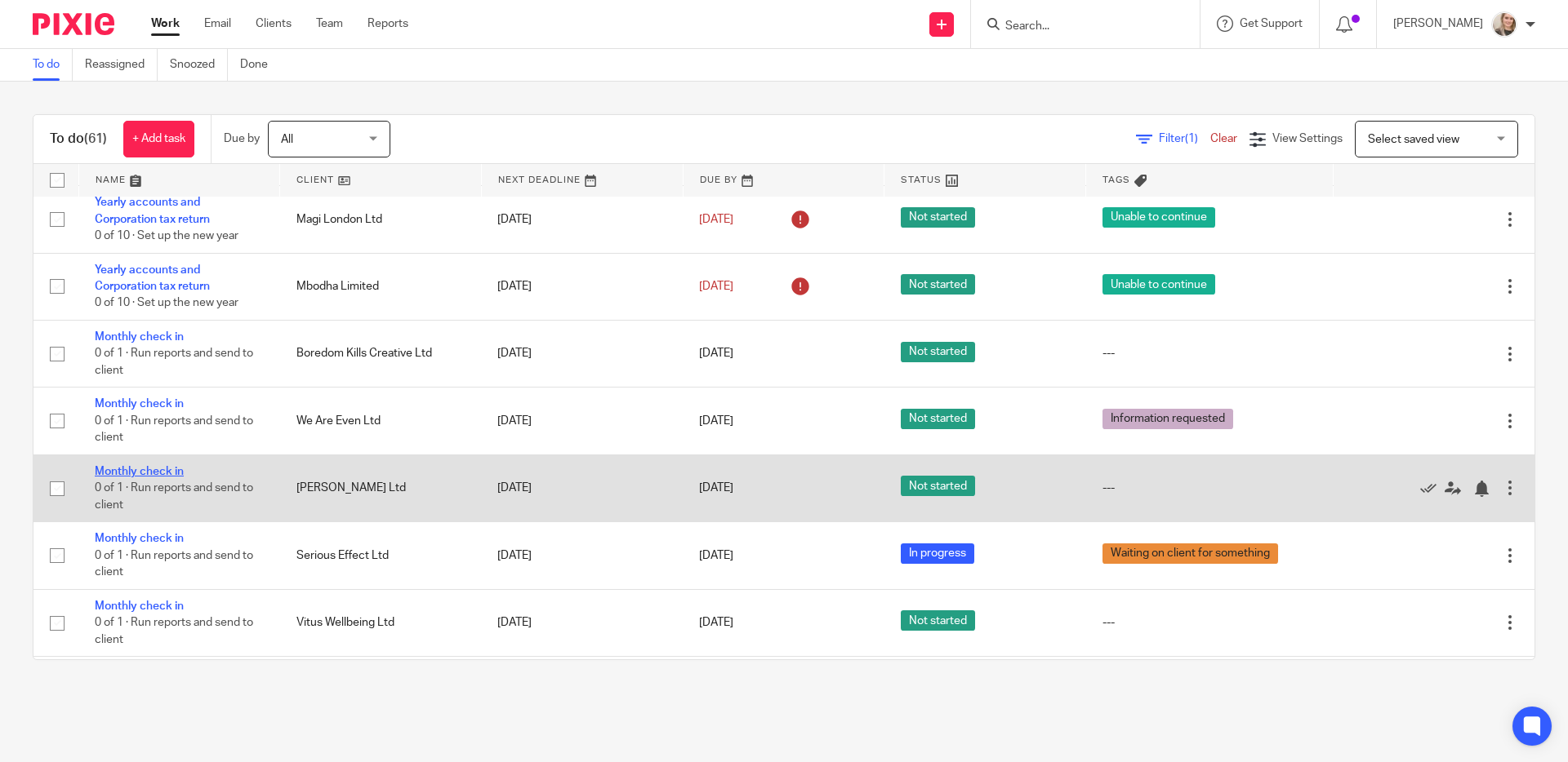
click at [156, 478] on link "Monthly check in" at bounding box center [139, 472] width 89 height 12
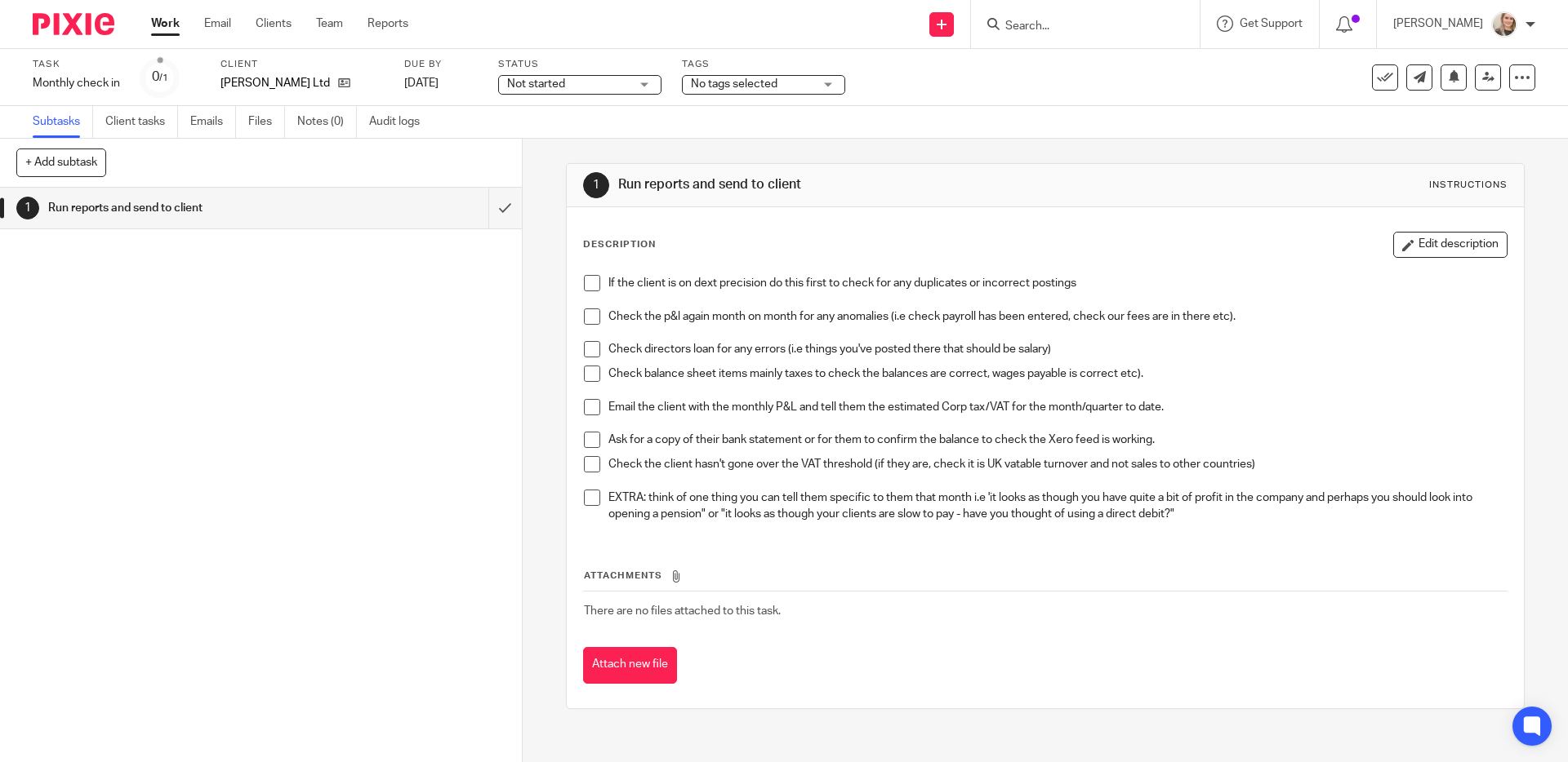
click at [1045, 24] on input "Search" at bounding box center [1077, 26] width 147 height 15
type input "lizzi"
click at [1072, 64] on link at bounding box center [1102, 64] width 203 height 24
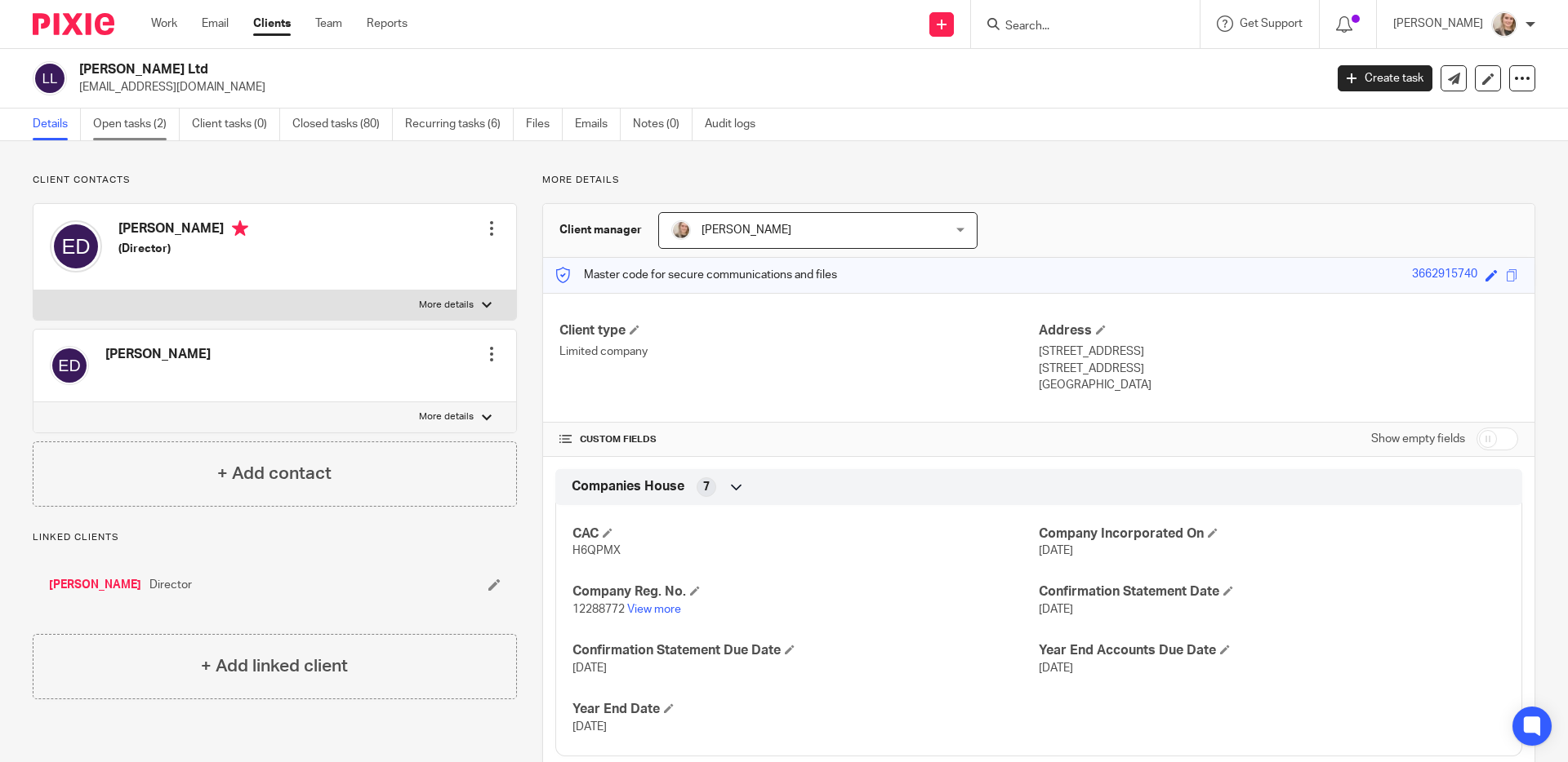
click at [140, 125] on link "Open tasks (2)" at bounding box center [136, 124] width 86 height 32
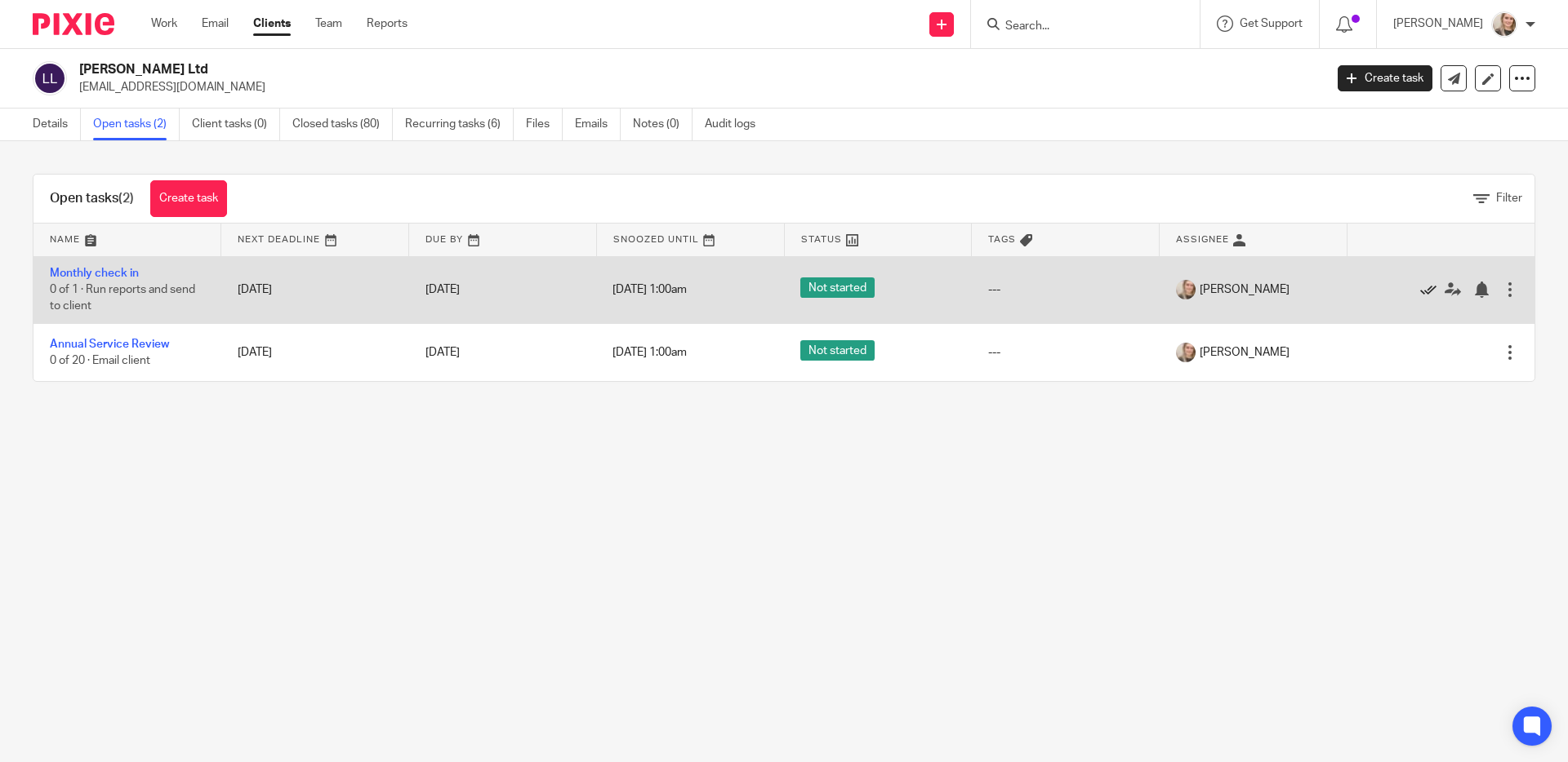
click at [1420, 288] on icon at bounding box center [1428, 290] width 17 height 17
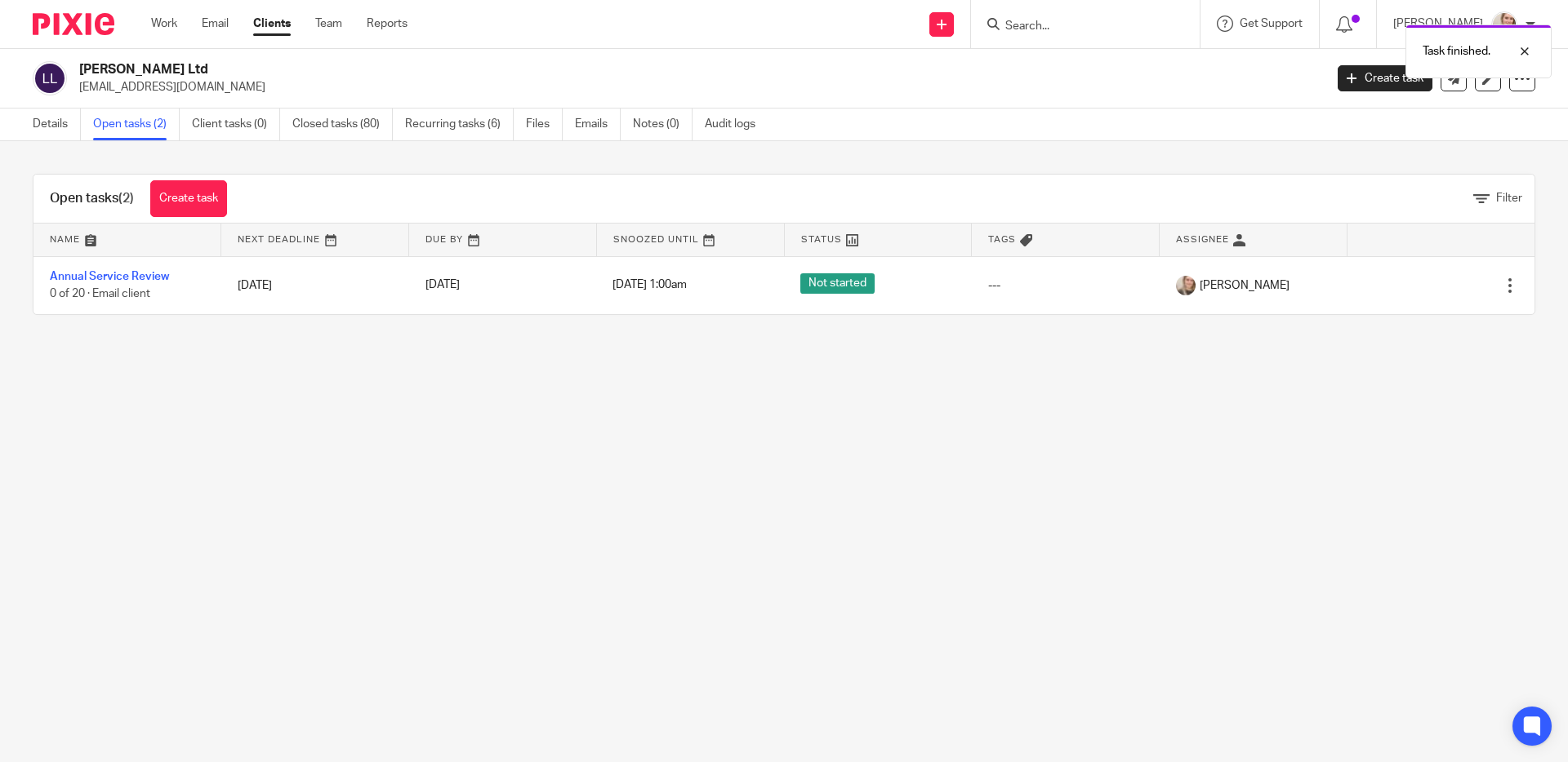
click at [76, 23] on img at bounding box center [73, 24] width 81 height 23
